Goal: Task Accomplishment & Management: Manage account settings

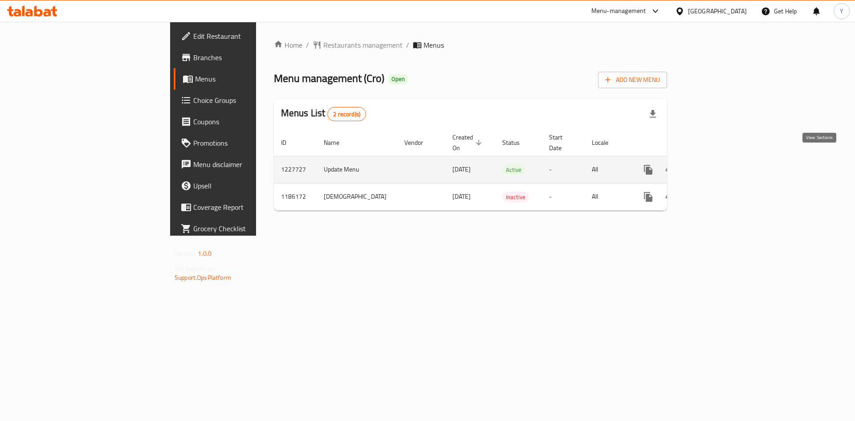
click at [717, 164] on icon "enhanced table" at bounding box center [712, 169] width 11 height 11
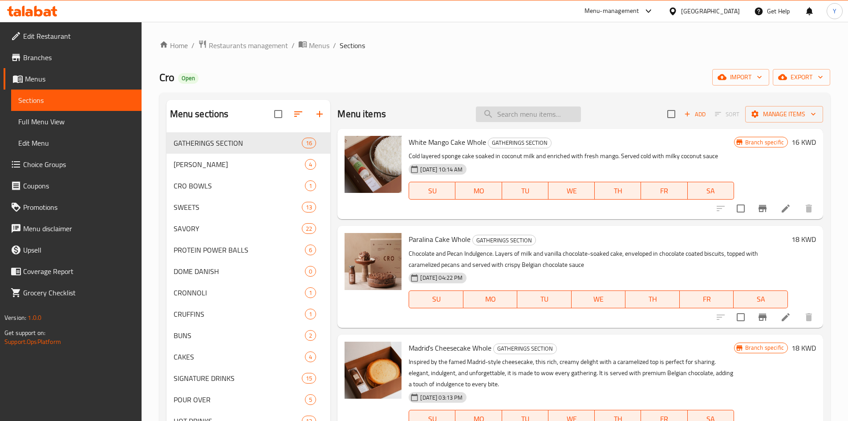
click at [510, 118] on input "search" at bounding box center [528, 114] width 105 height 16
paste input "Egg Bacon"
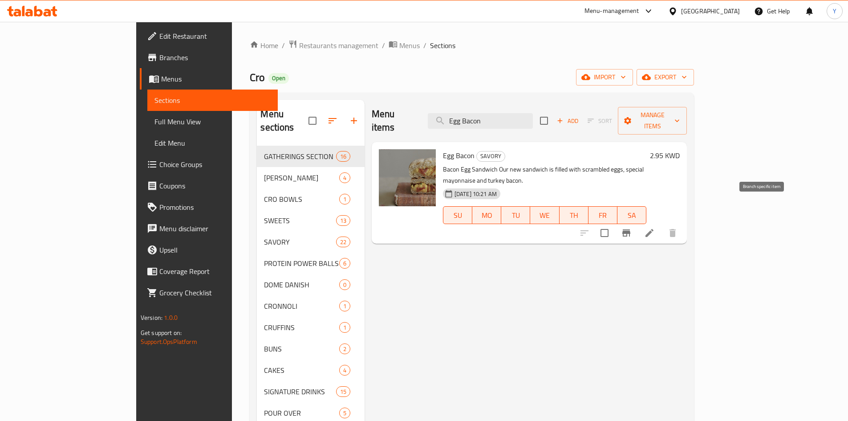
type input "Egg Bacon"
click at [637, 222] on button "Branch-specific-item" at bounding box center [626, 232] width 21 height 21
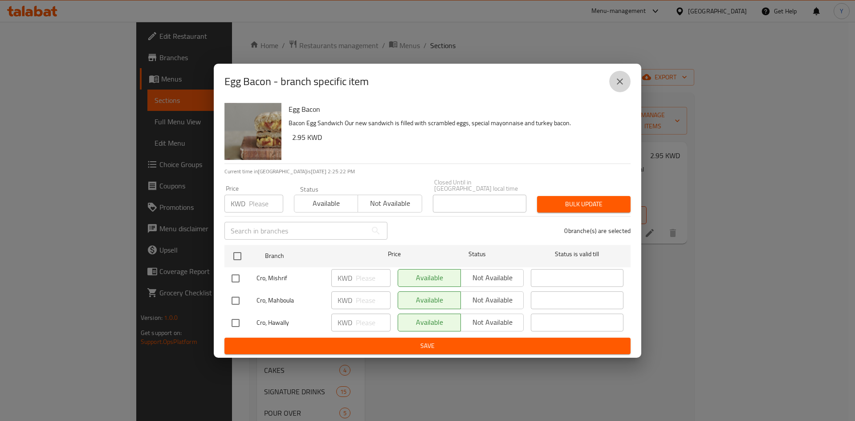
click at [620, 87] on icon "close" at bounding box center [619, 81] width 11 height 11
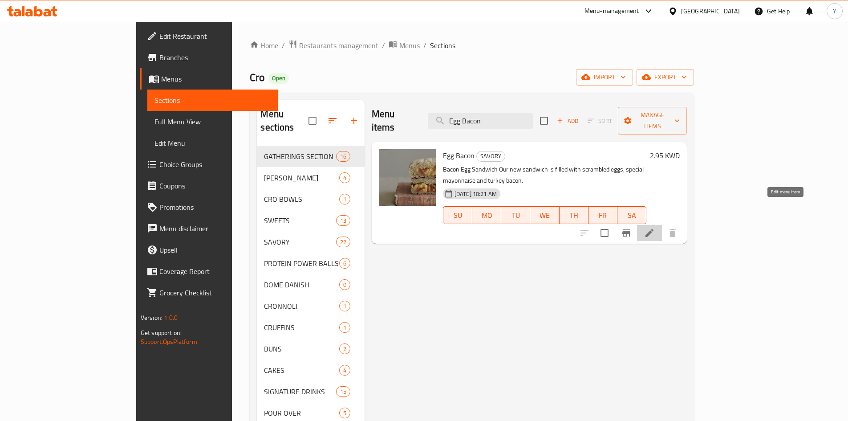
click at [655, 227] on icon at bounding box center [649, 232] width 11 height 11
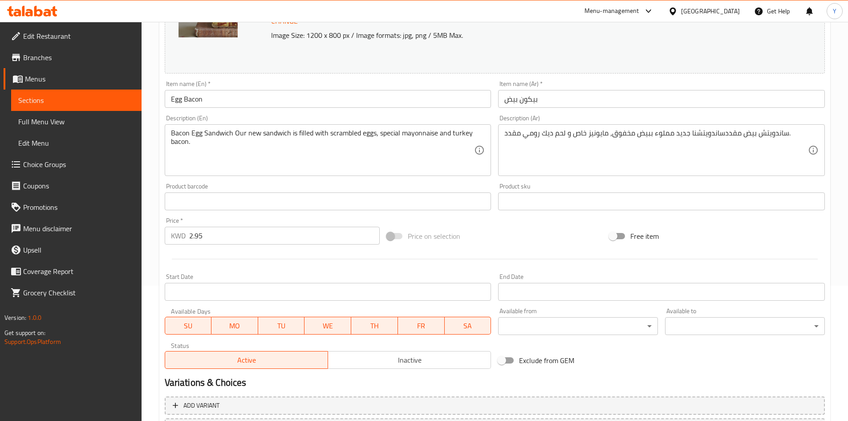
scroll to position [215, 0]
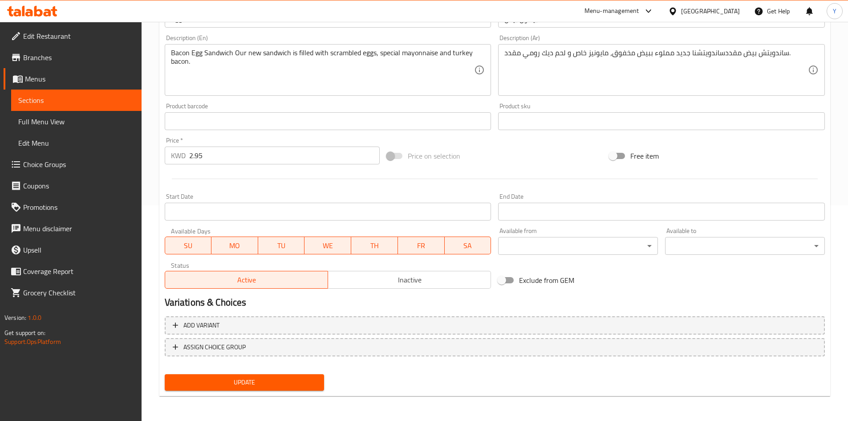
click at [378, 275] on span "Inactive" at bounding box center [410, 279] width 156 height 13
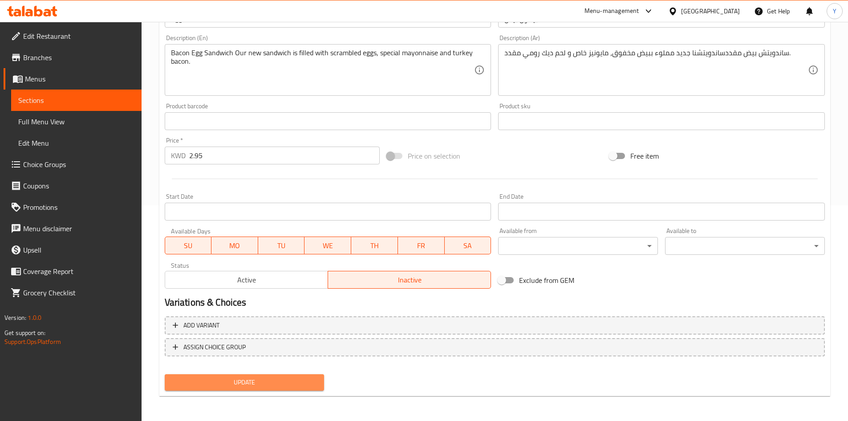
click at [279, 389] on button "Update" at bounding box center [245, 382] width 160 height 16
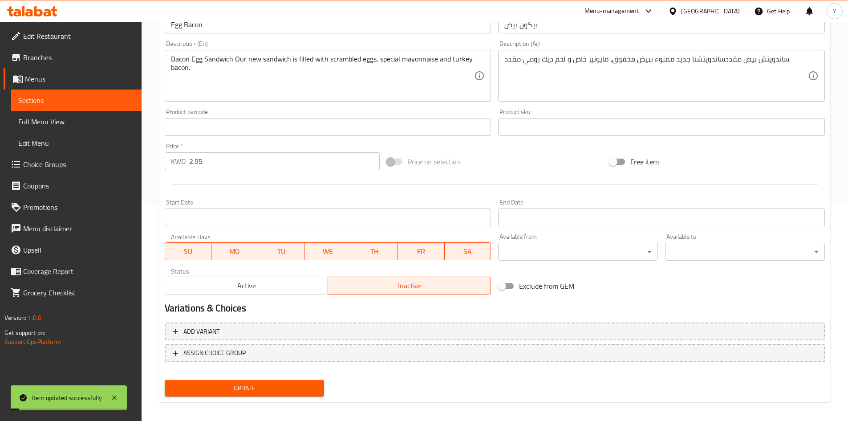
click at [80, 118] on span "Full Menu View" at bounding box center [76, 121] width 116 height 11
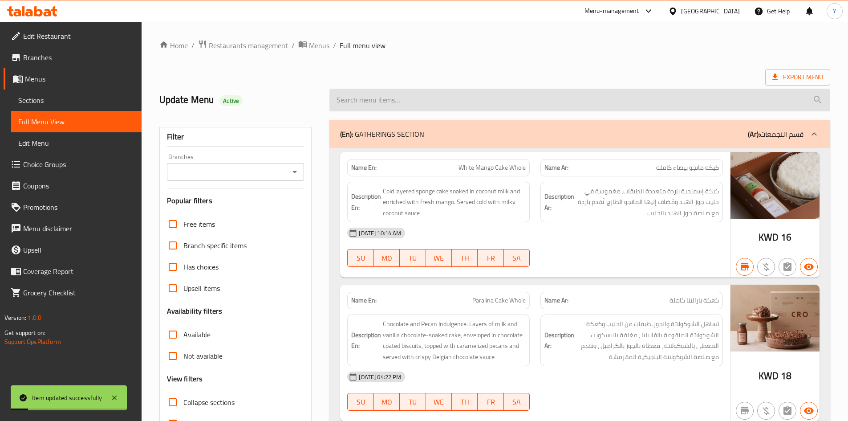
click at [421, 102] on input "search" at bounding box center [579, 100] width 501 height 23
paste input "Egg Bacon"
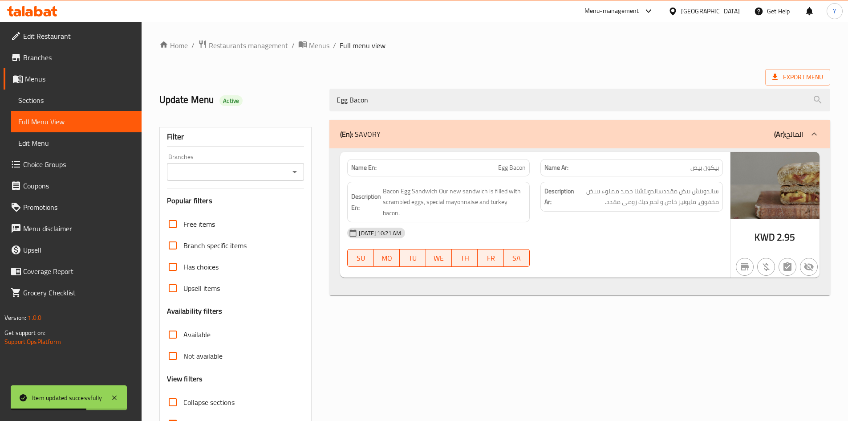
type input "Egg Bacon"
